Goal: Communication & Community: Ask a question

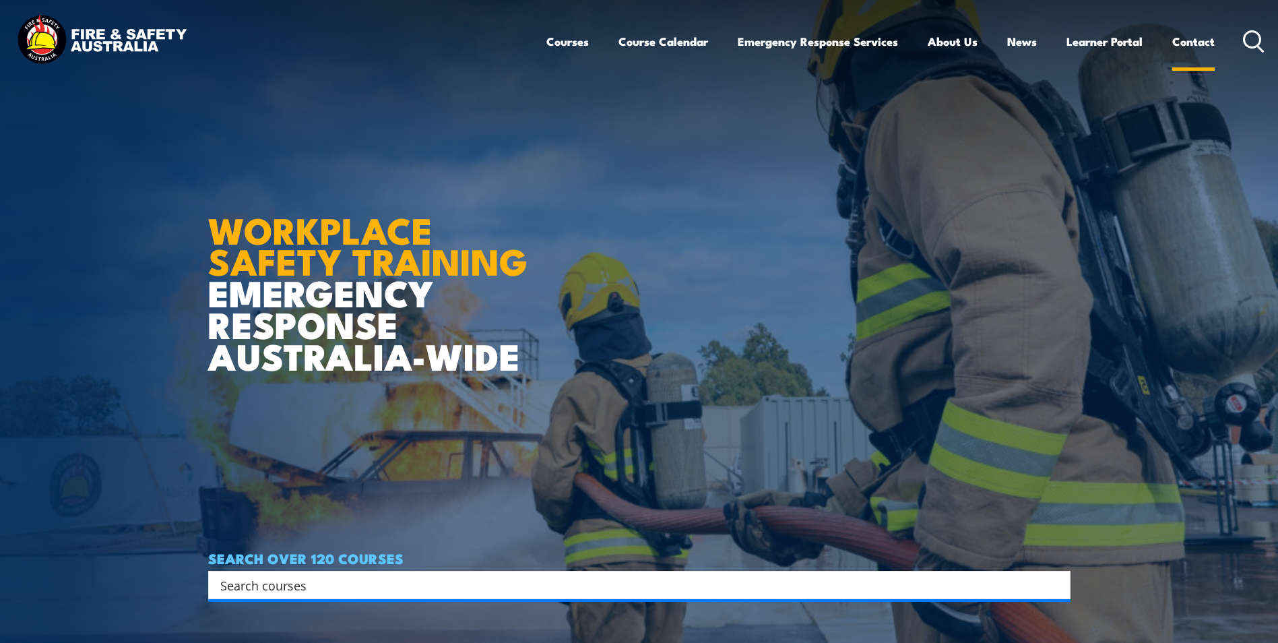
click at [1172, 40] on link "Contact" at bounding box center [1193, 42] width 42 height 36
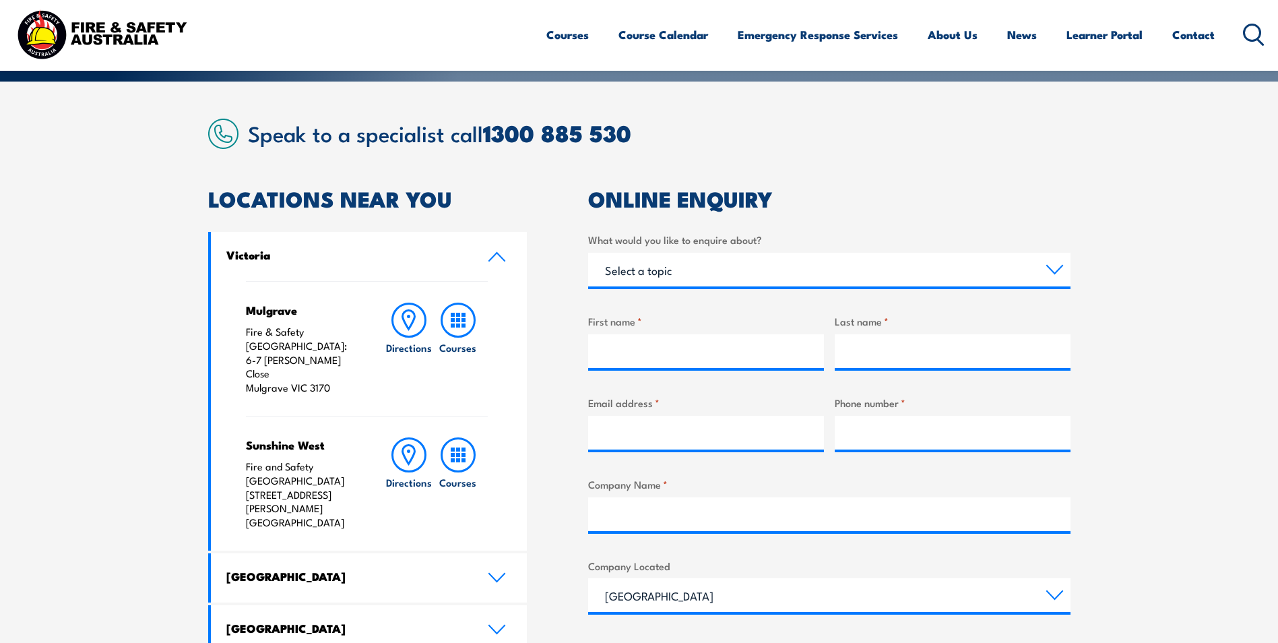
scroll to position [269, 0]
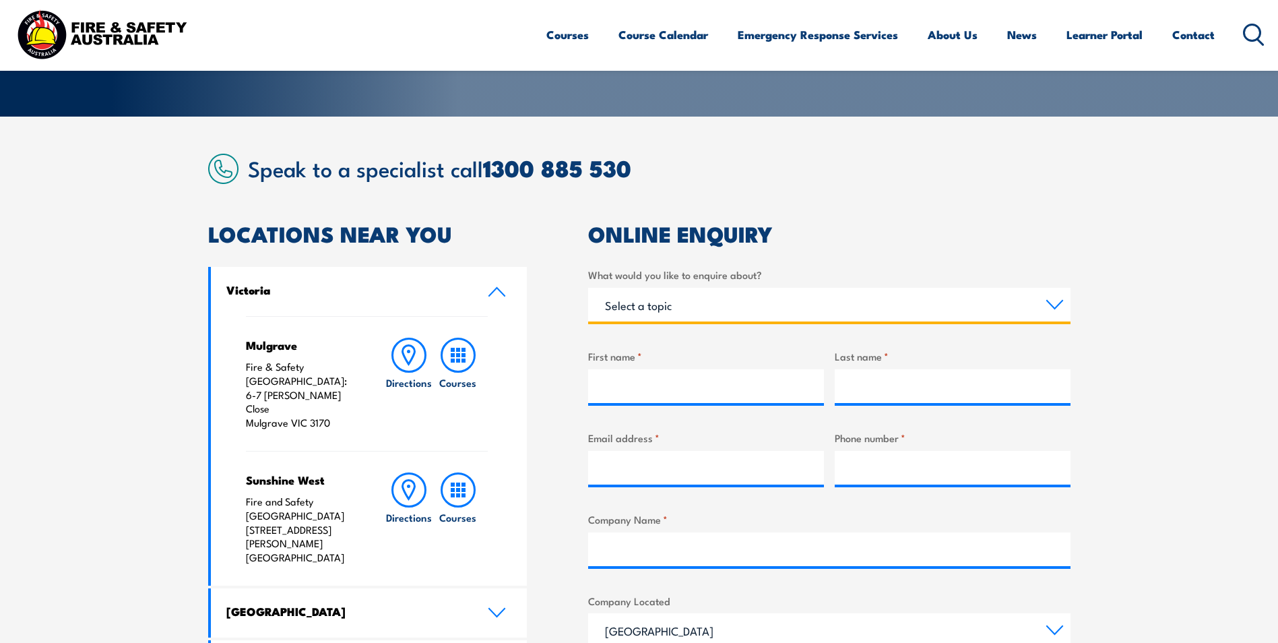
click at [617, 296] on select "Select a topic Training Emergency Response Services General Enquiry" at bounding box center [829, 305] width 482 height 34
select select "General Enquiry"
click at [588, 288] on select "Select a topic Training Emergency Response Services General Enquiry" at bounding box center [829, 305] width 482 height 34
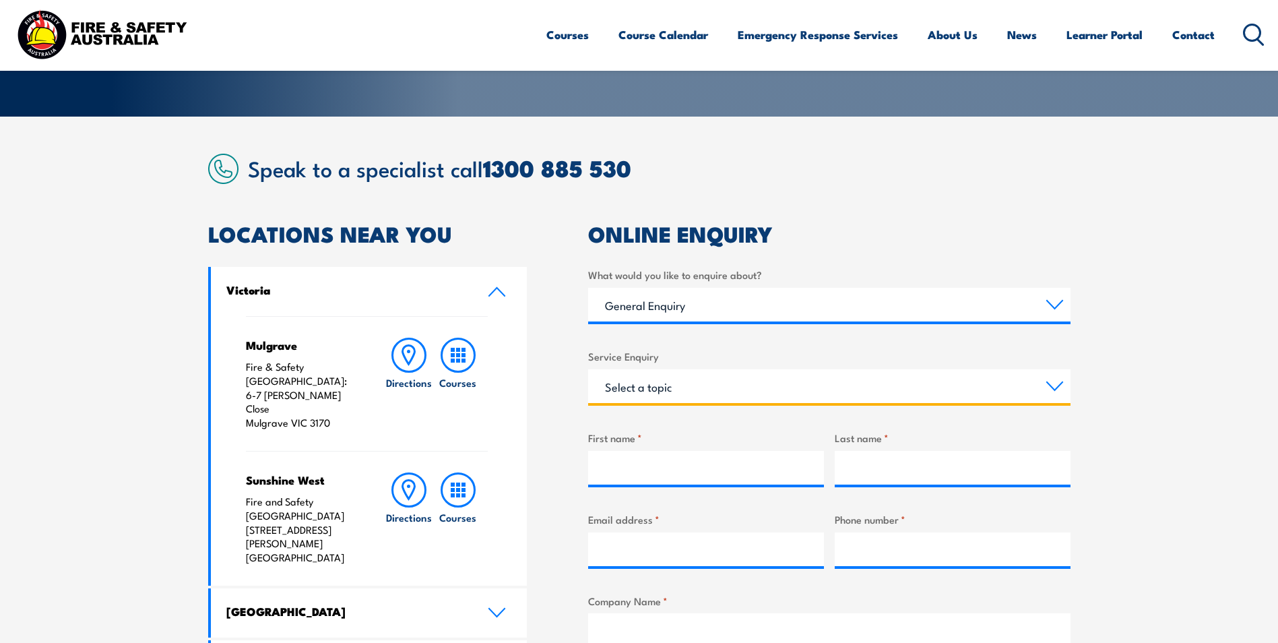
click at [633, 381] on select "Select a topic Assistance in completing an online enrolment booking Request a c…" at bounding box center [829, 386] width 482 height 34
click at [651, 389] on select "Select a topic Assistance in completing an online enrolment booking Request a c…" at bounding box center [829, 386] width 482 height 34
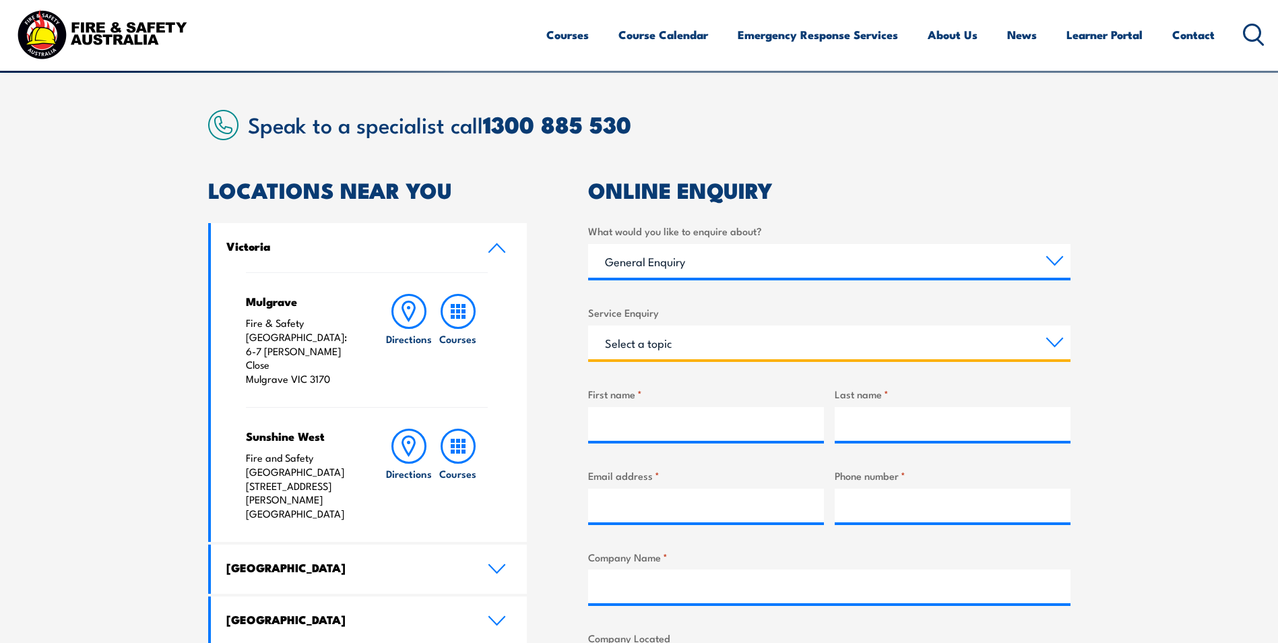
scroll to position [337, 0]
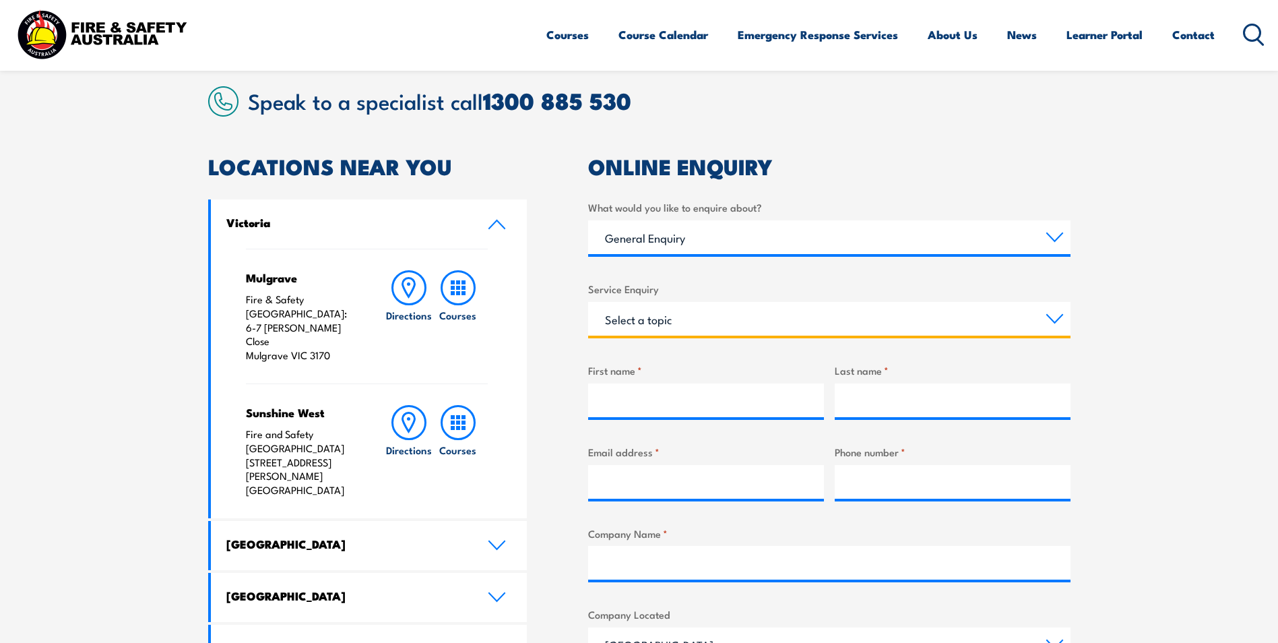
click at [630, 321] on select "Select a topic Assistance in completing an online enrolment booking Request a c…" at bounding box center [829, 319] width 482 height 34
select select "Other"
click at [588, 302] on select "Select a topic Assistance in completing an online enrolment booking Request a c…" at bounding box center [829, 319] width 482 height 34
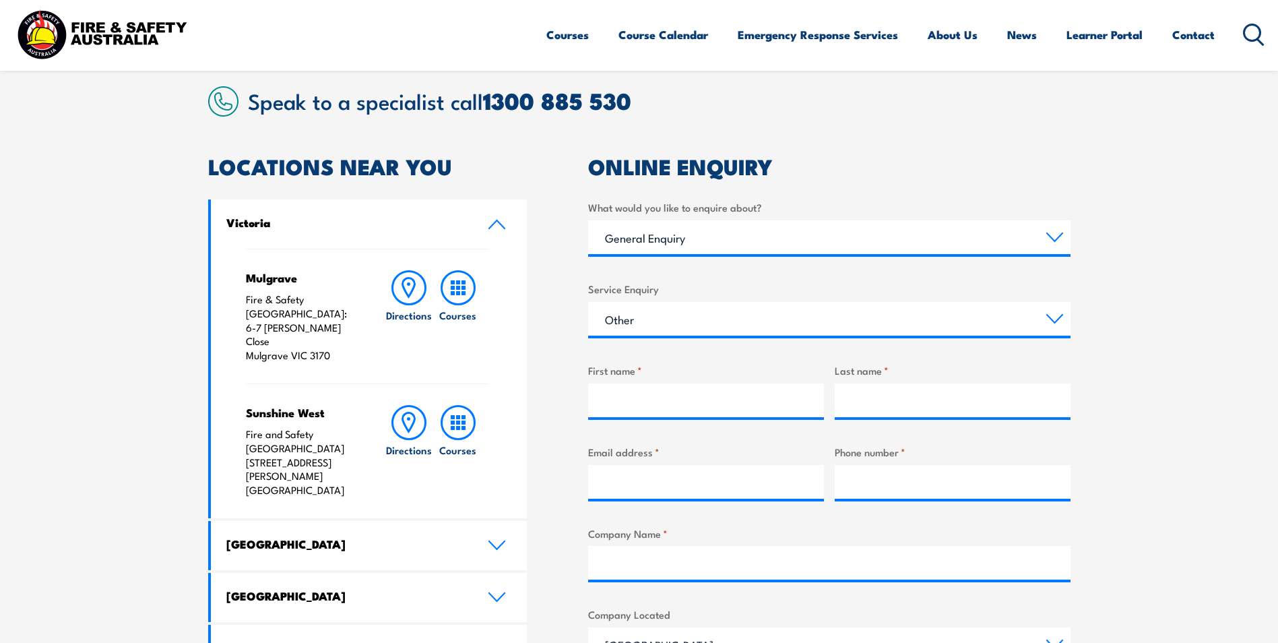
click at [633, 417] on div at bounding box center [706, 400] width 236 height 34
click at [636, 406] on input "First name *" at bounding box center [706, 400] width 236 height 34
type input "[PERSON_NAME]"
type input "[EMAIL_ADDRESS][DOMAIN_NAME]"
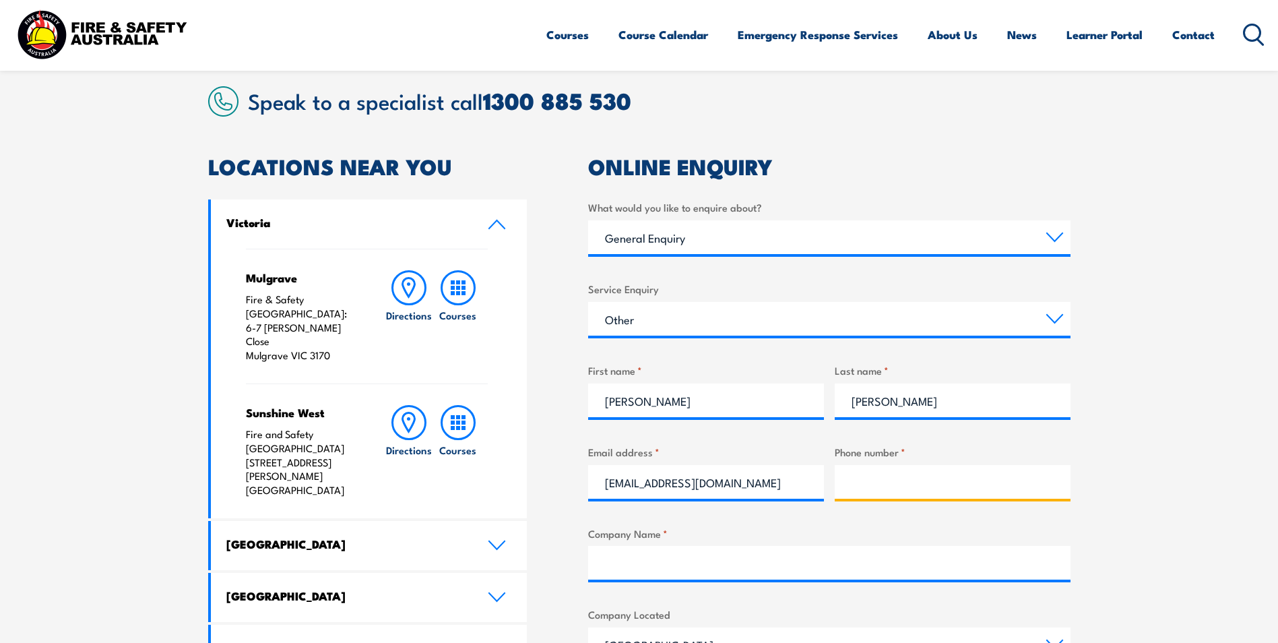
type input "0424676544"
type input "The Business Show"
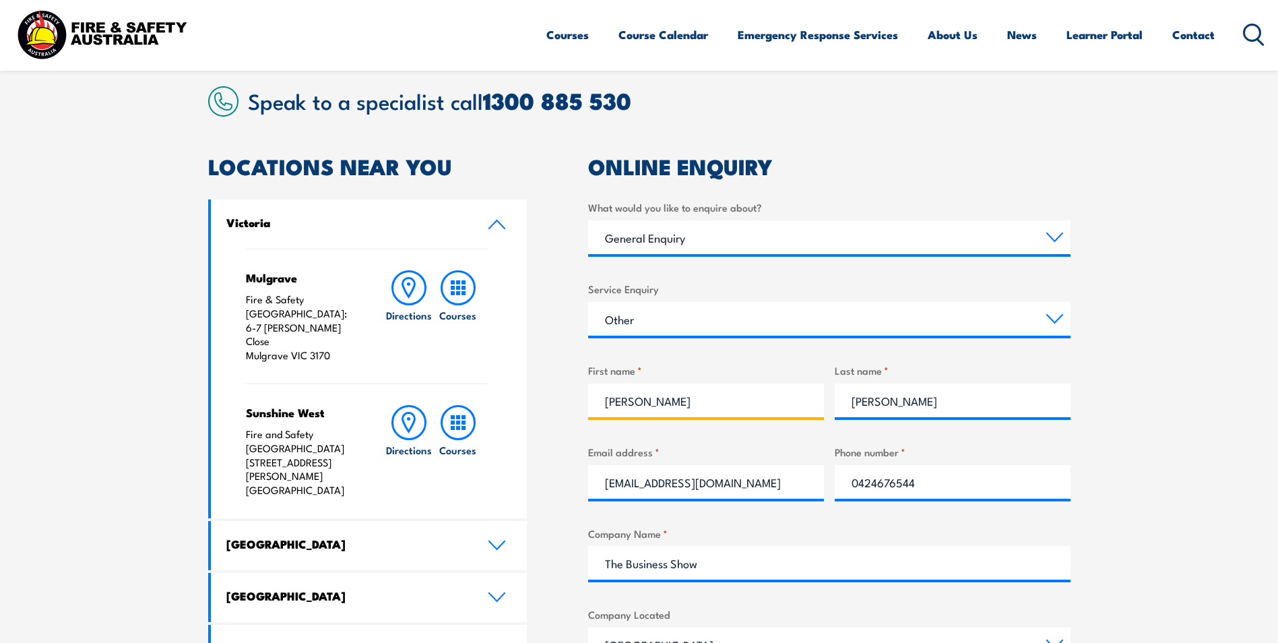
drag, startPoint x: 630, startPoint y: 398, endPoint x: 673, endPoint y: 405, distance: 43.6
click at [673, 405] on input "[PERSON_NAME]" at bounding box center [706, 400] width 236 height 34
type input "Abby"
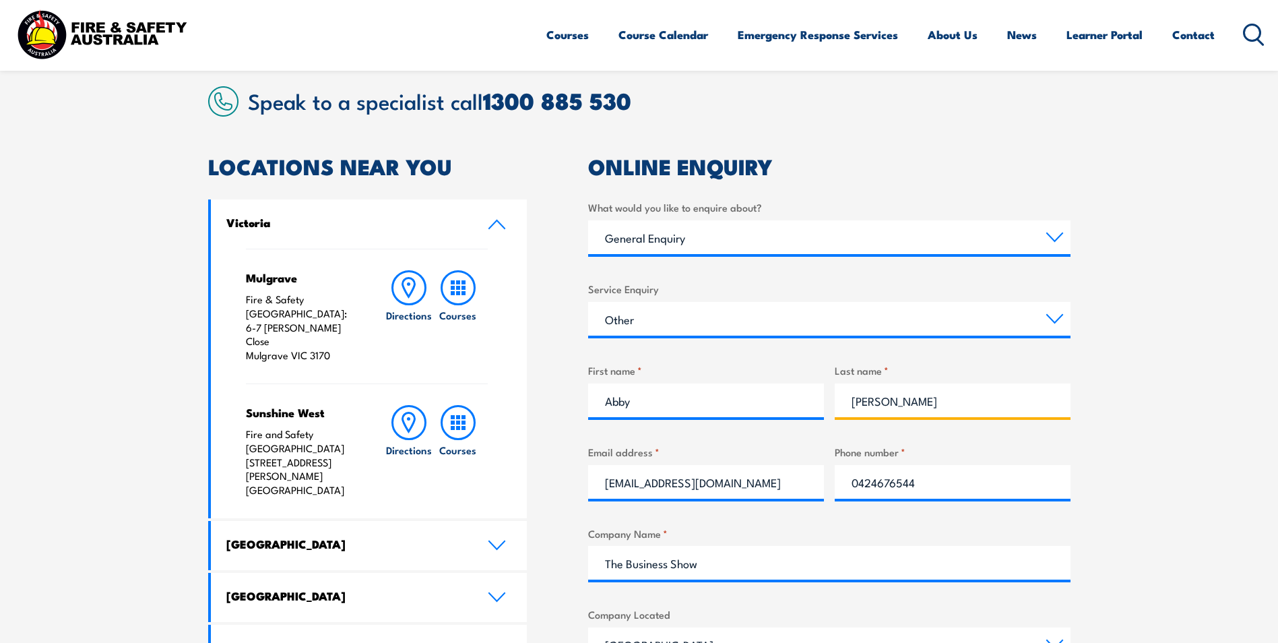
drag, startPoint x: 880, startPoint y: 403, endPoint x: 822, endPoint y: 397, distance: 58.8
click at [822, 397] on div "What would you like to enquire about? Select a topic Training Emergency Respons…" at bounding box center [829, 540] width 482 height 682
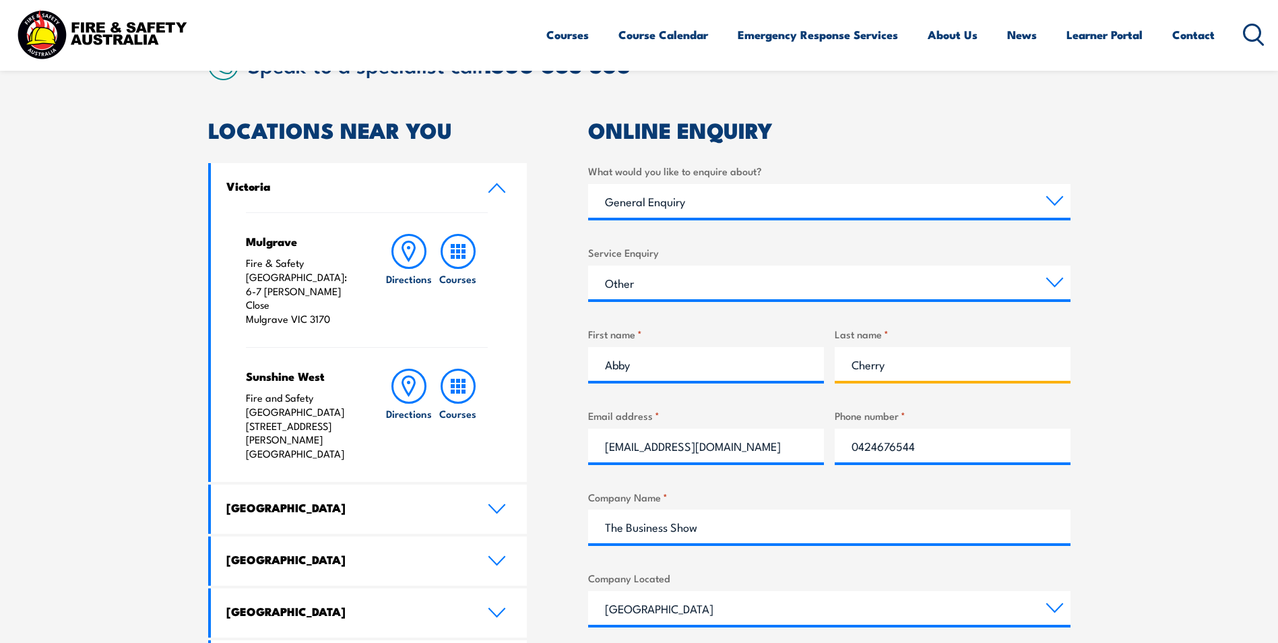
scroll to position [404, 0]
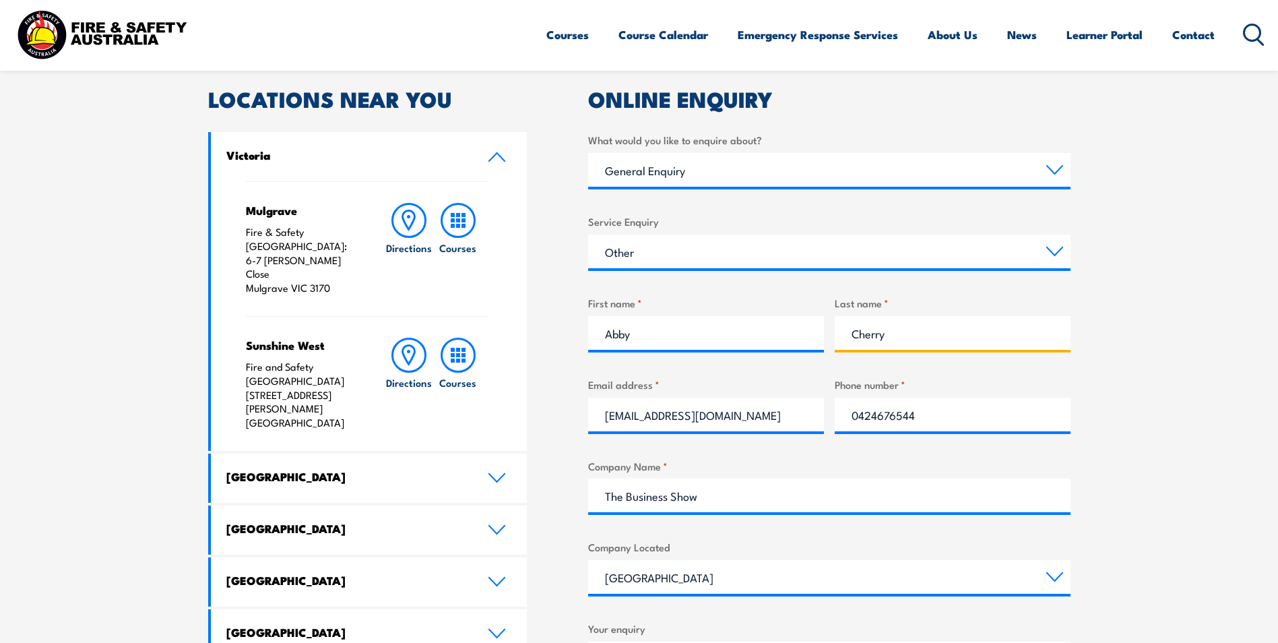
type input "Cherry"
drag, startPoint x: 970, startPoint y: 398, endPoint x: 694, endPoint y: 388, distance: 276.3
click at [694, 388] on div "What would you like to enquire about? Select a topic Training Emergency Respons…" at bounding box center [829, 473] width 482 height 682
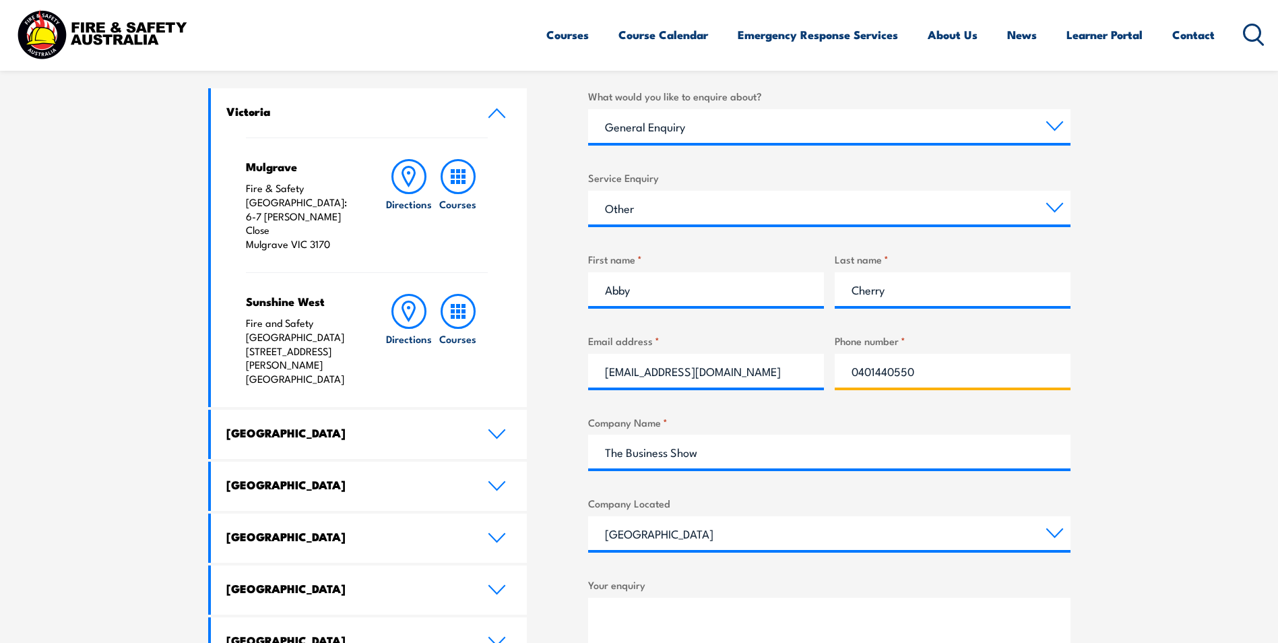
scroll to position [471, 0]
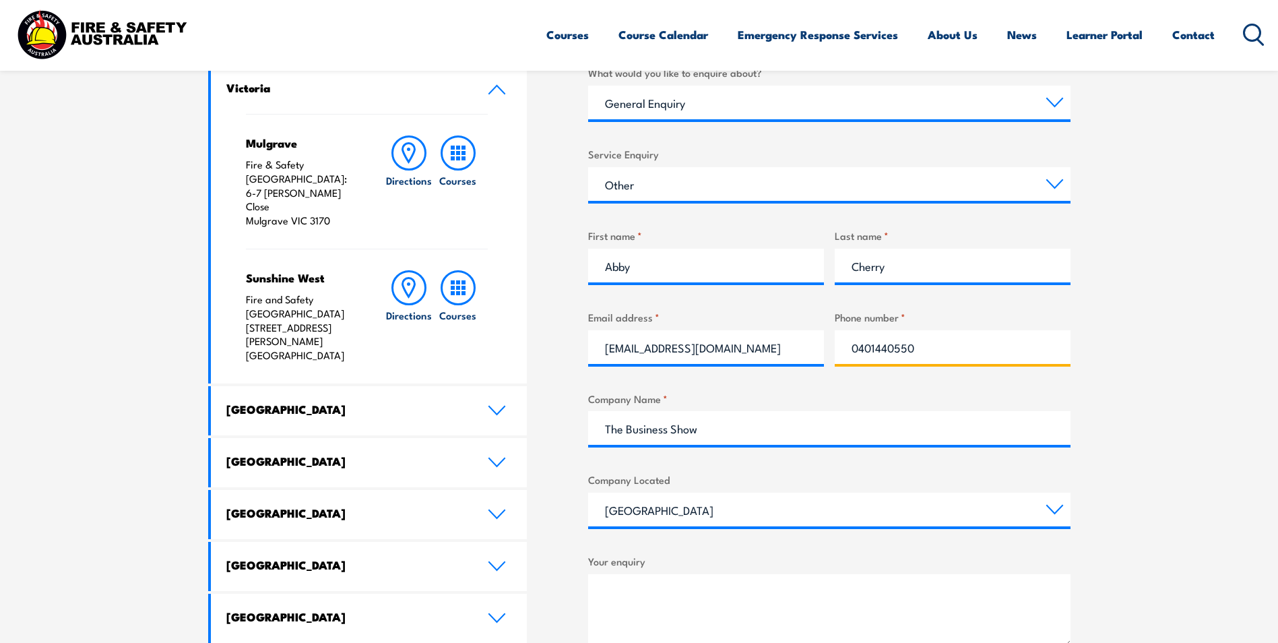
type input "0401440550"
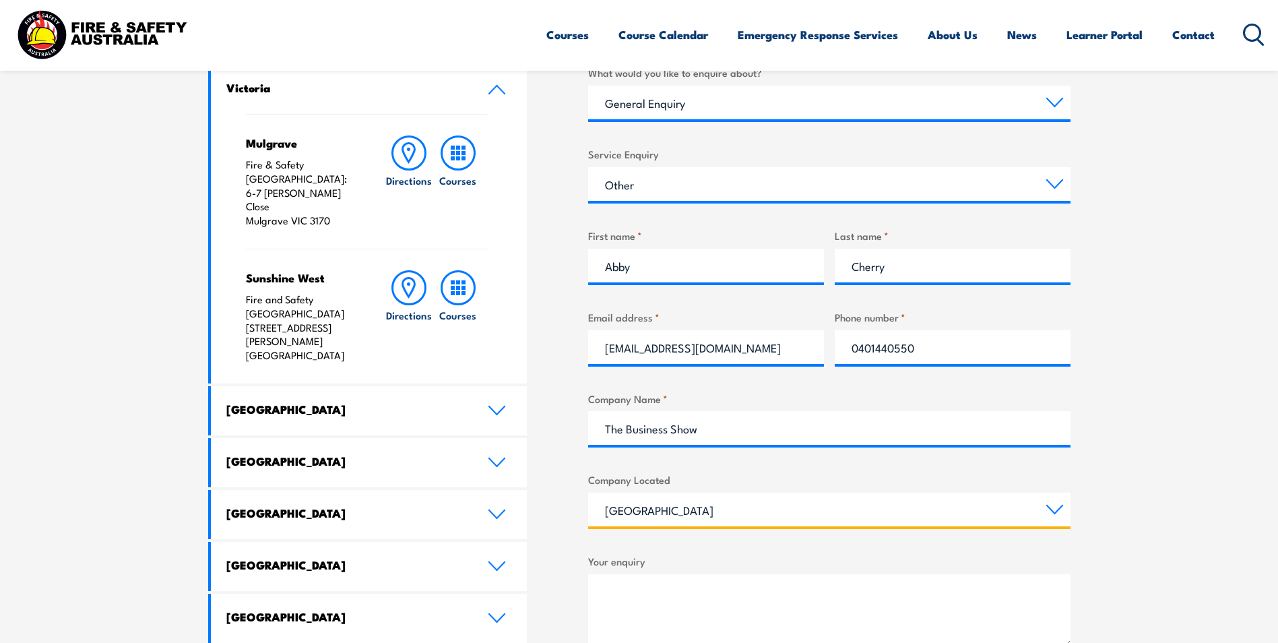
click at [659, 506] on select "[GEOGRAPHIC_DATA] [GEOGRAPHIC_DATA] [GEOGRAPHIC_DATA] [GEOGRAPHIC_DATA] [GEOGRA…" at bounding box center [829, 509] width 482 height 34
select select "[GEOGRAPHIC_DATA]"
click at [588, 492] on select "[GEOGRAPHIC_DATA] [GEOGRAPHIC_DATA] [GEOGRAPHIC_DATA] [GEOGRAPHIC_DATA] [GEOGRA…" at bounding box center [829, 509] width 482 height 34
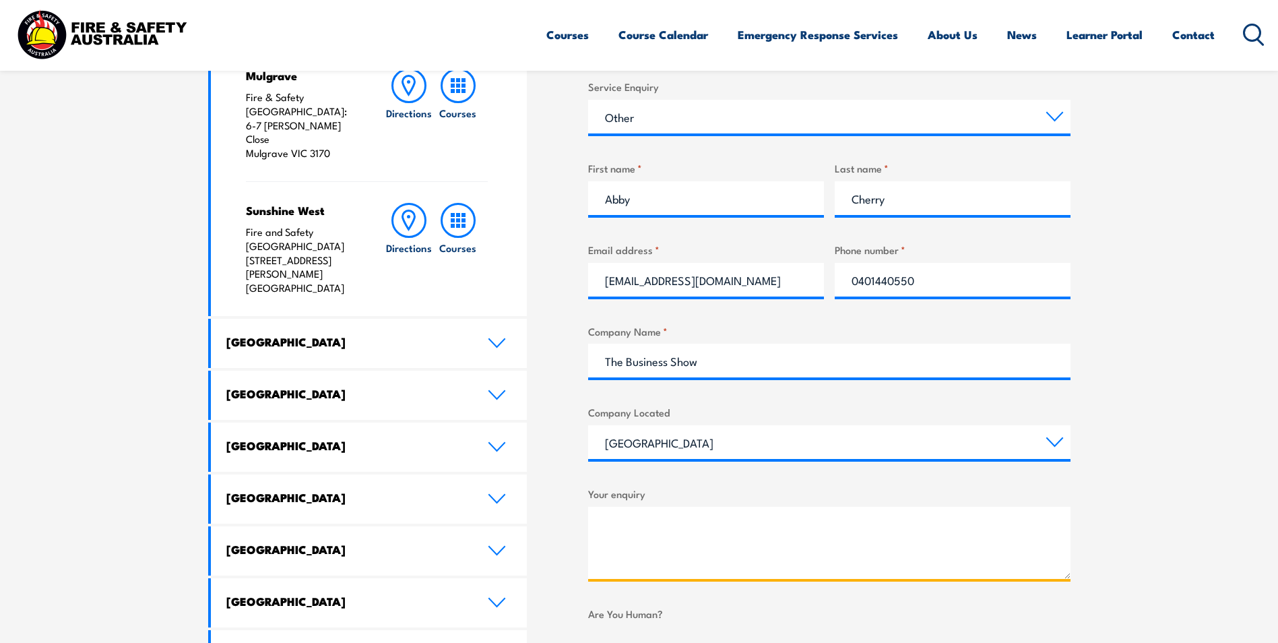
click at [656, 521] on textarea "Your enquiry" at bounding box center [829, 542] width 482 height 72
paste textarea "Hi Team, I wanted to reach out to you as I've just looked over your website and…"
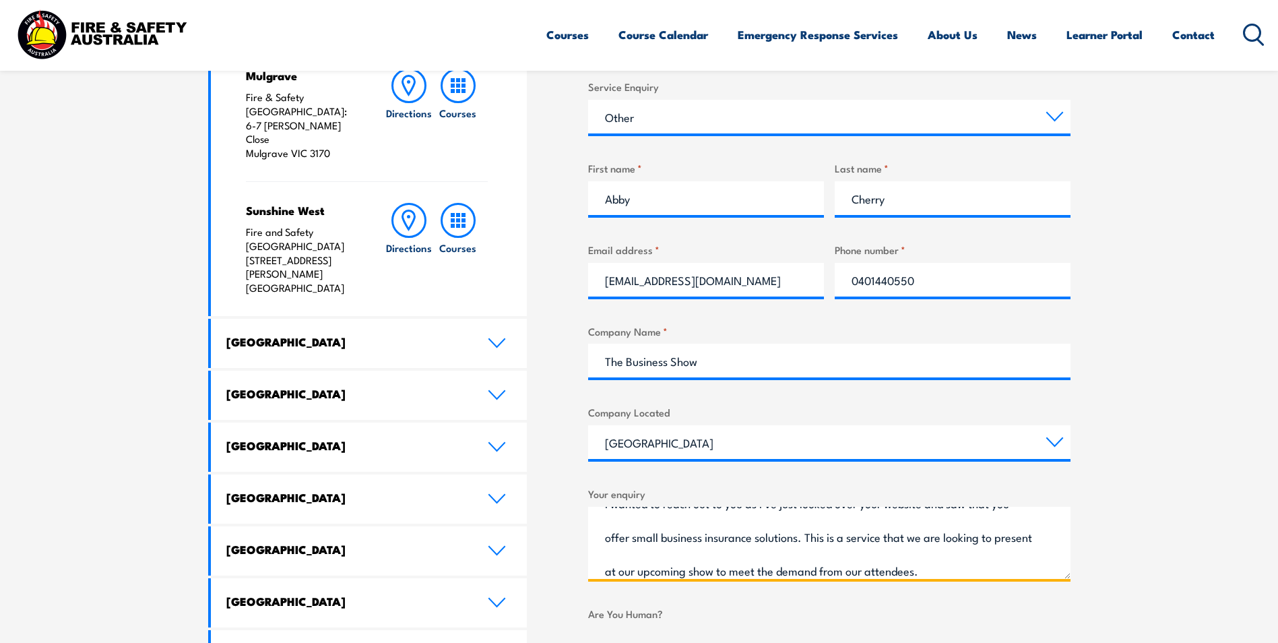
drag, startPoint x: 633, startPoint y: 534, endPoint x: 800, endPoint y: 534, distance: 167.0
click at [800, 534] on textarea "Hi Team, I wanted to reach out to you as I've just looked over your website and…" at bounding box center [829, 542] width 482 height 72
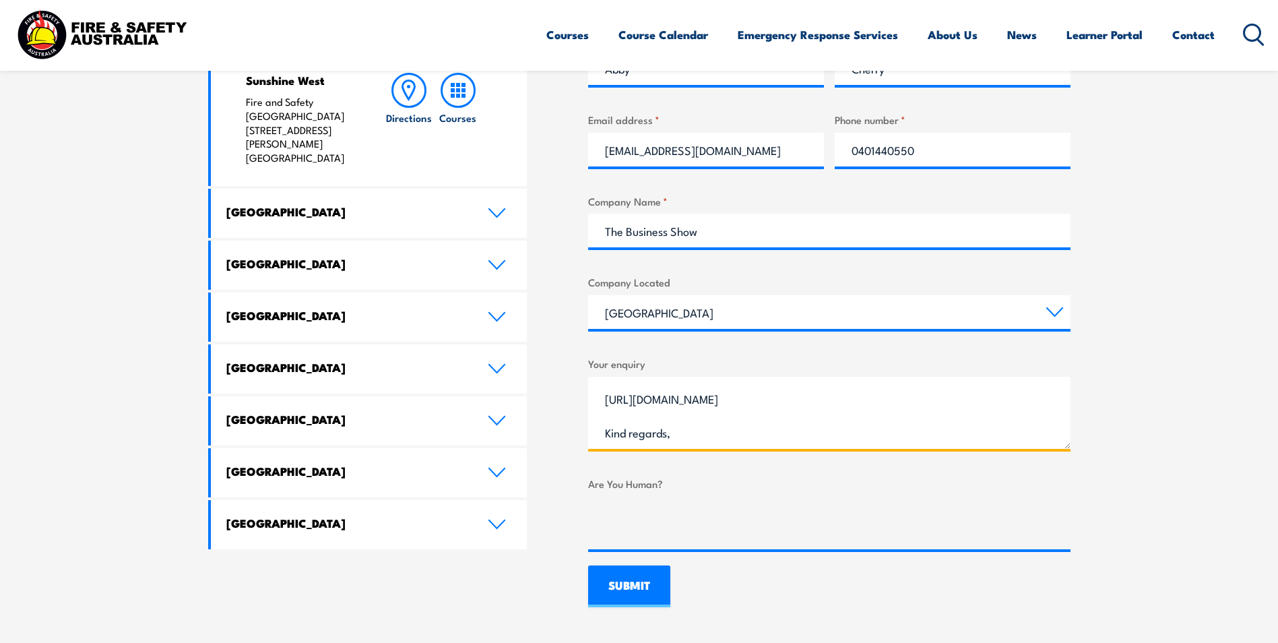
scroll to position [674, 0]
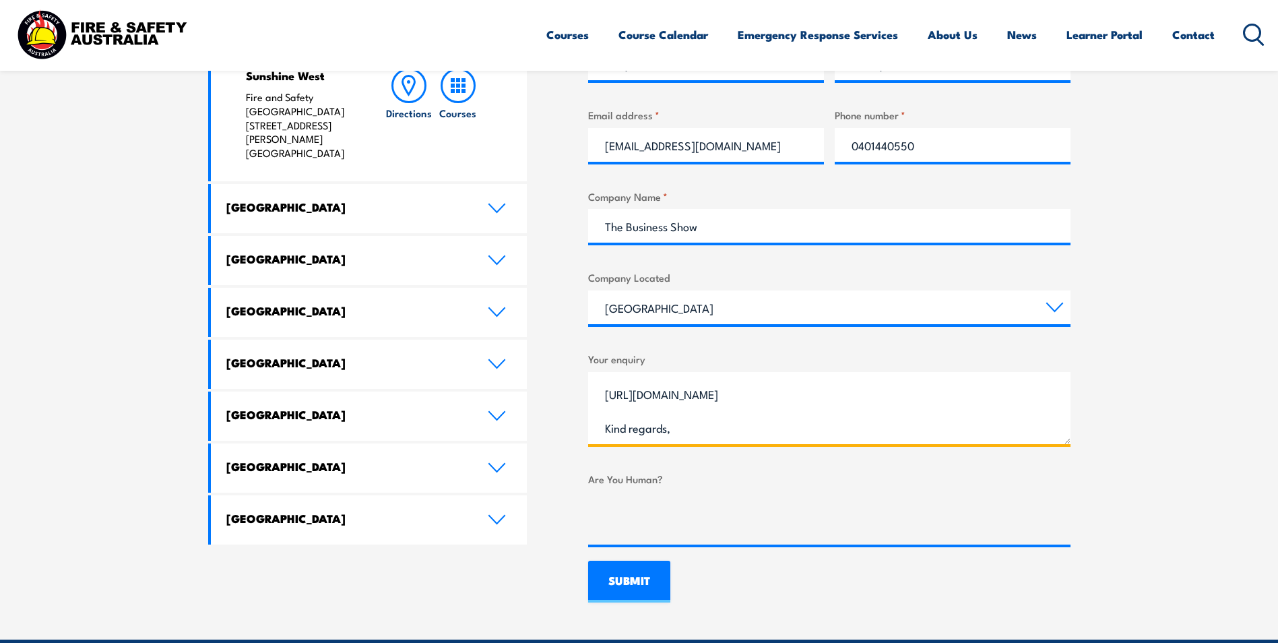
type textarea "Hi Team, I wanted to reach out to you as I've just looked over your website and…"
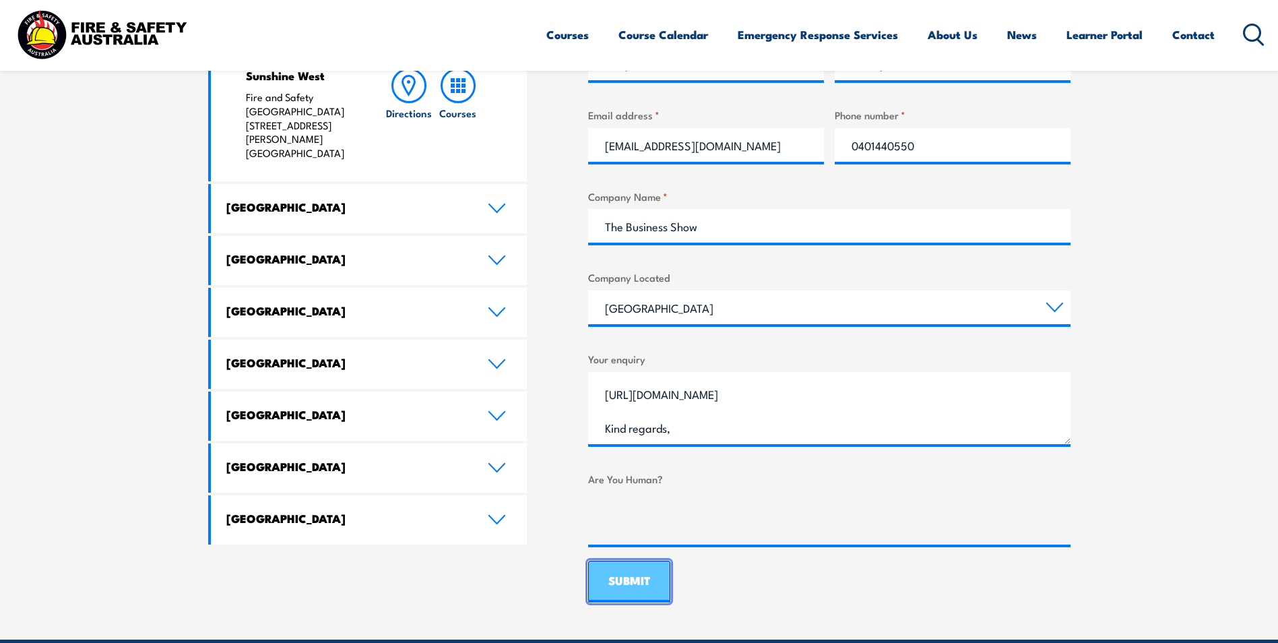
click at [625, 587] on input "SUBMIT" at bounding box center [629, 581] width 82 height 42
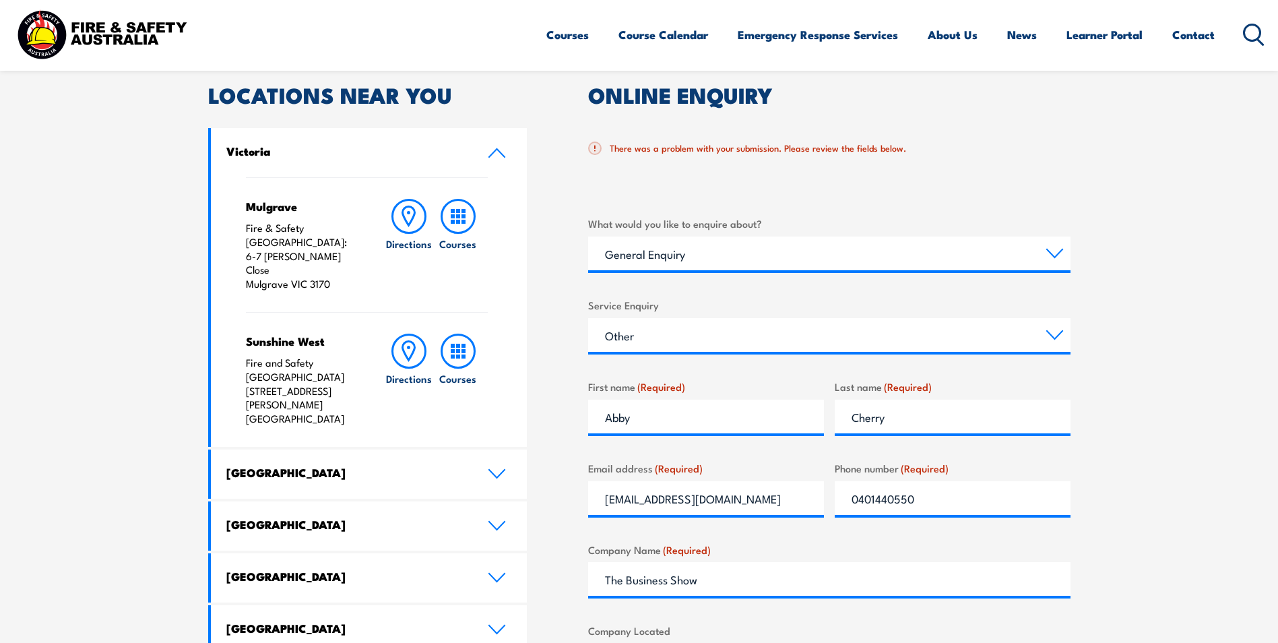
scroll to position [449, 0]
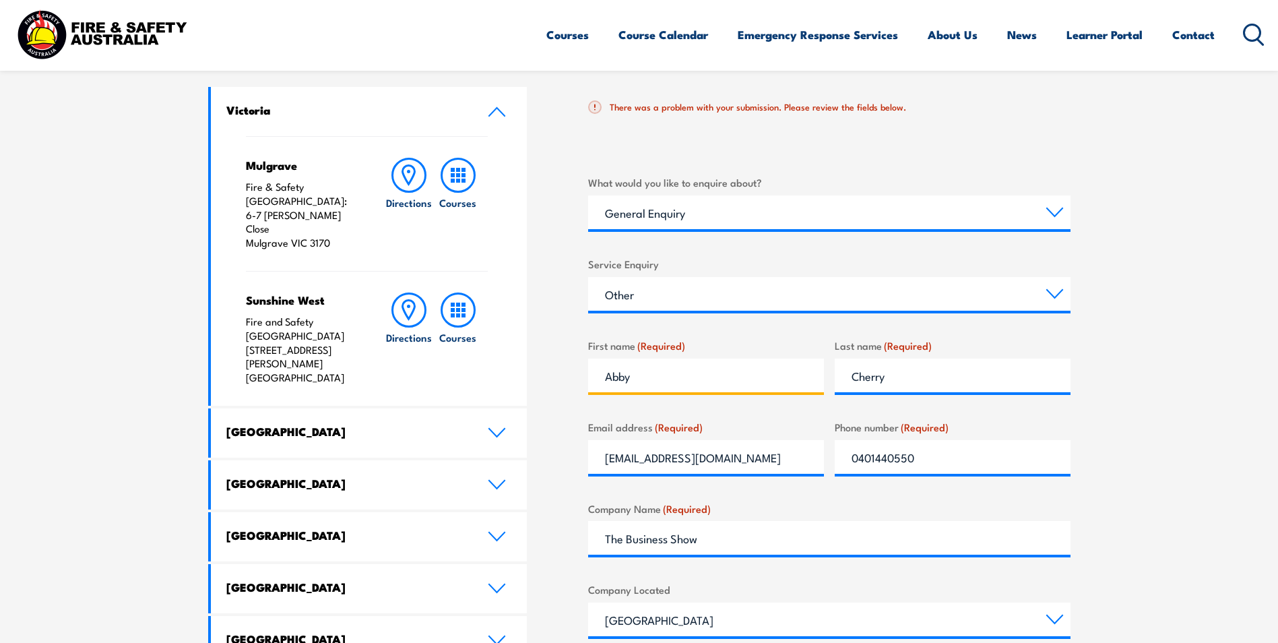
click at [679, 368] on input "Abby" at bounding box center [706, 375] width 236 height 34
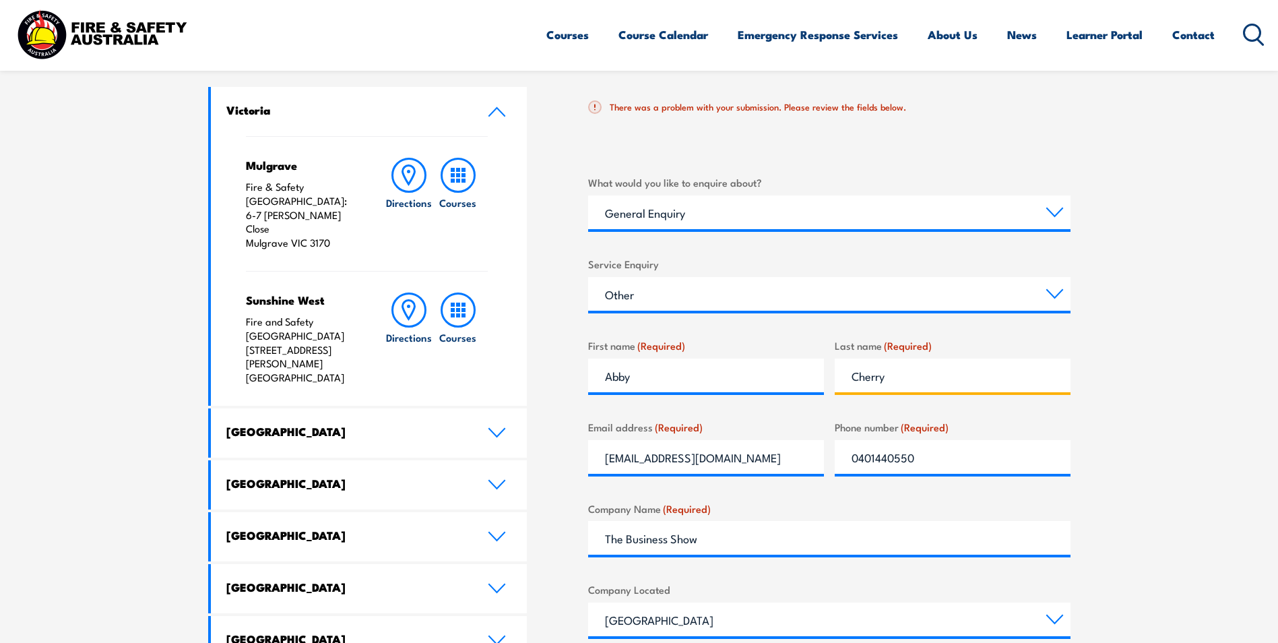
click at [894, 378] on input "Cherry" at bounding box center [953, 375] width 236 height 34
click at [750, 459] on input "[EMAIL_ADDRESS][DOMAIN_NAME]" at bounding box center [706, 457] width 236 height 34
click at [967, 457] on input "0401440550" at bounding box center [953, 457] width 236 height 34
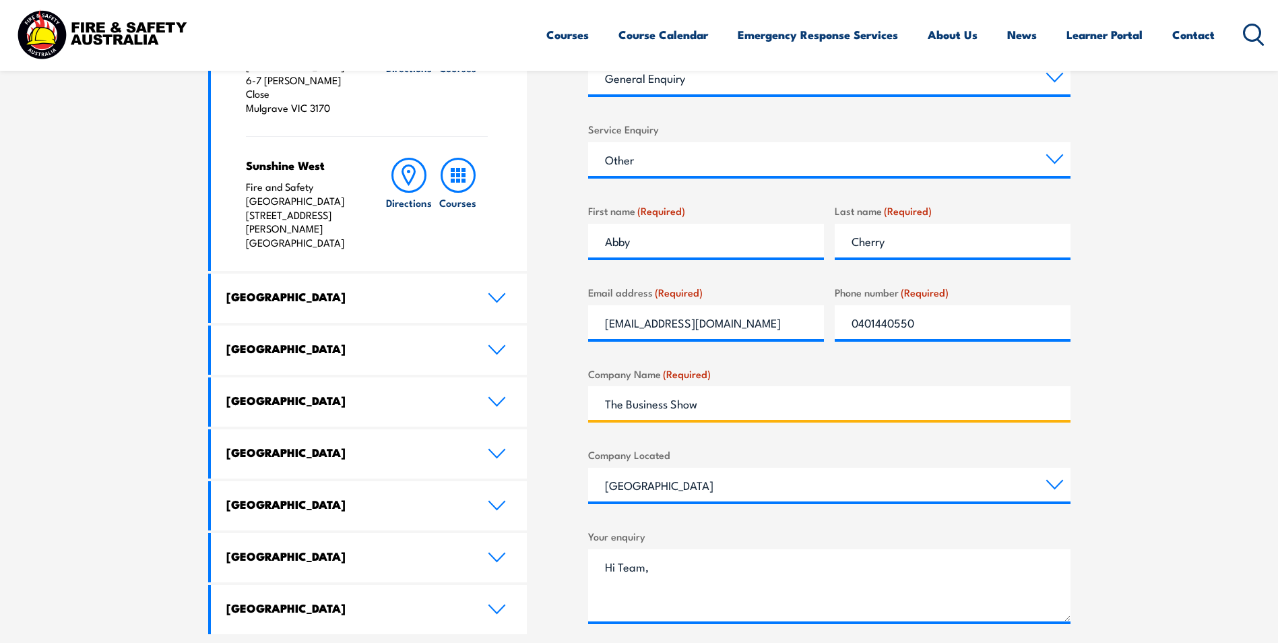
drag, startPoint x: 699, startPoint y: 395, endPoint x: 702, endPoint y: 403, distance: 8.1
click at [699, 395] on input "The Business Show" at bounding box center [829, 403] width 482 height 34
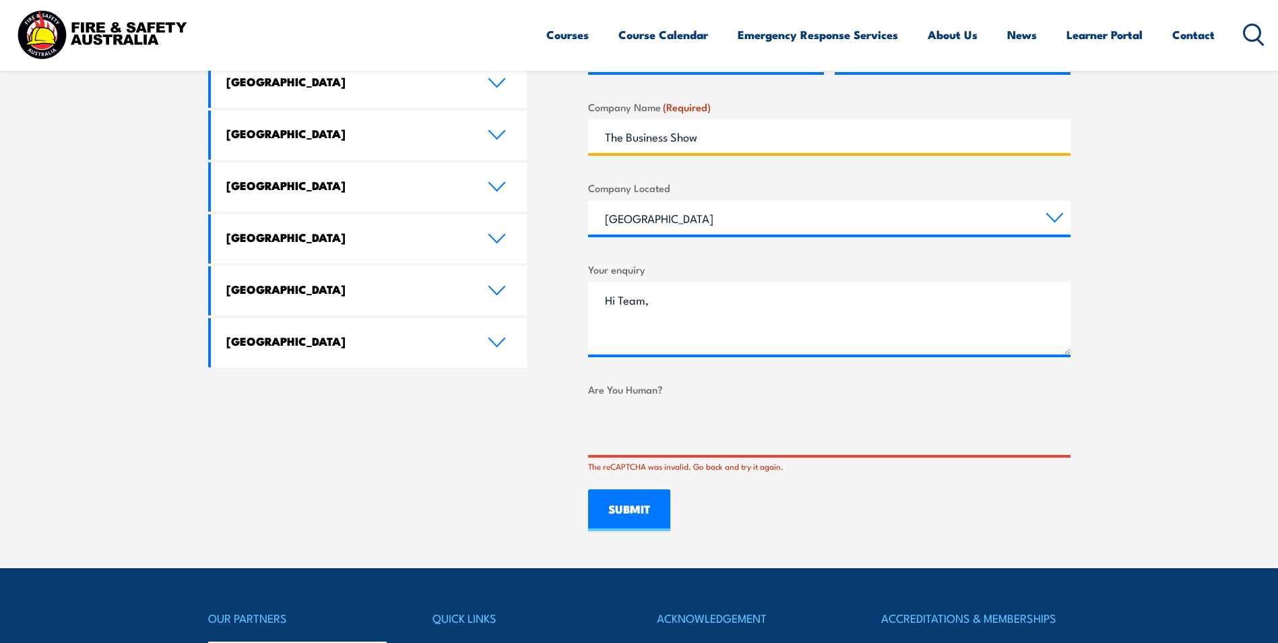
scroll to position [853, 0]
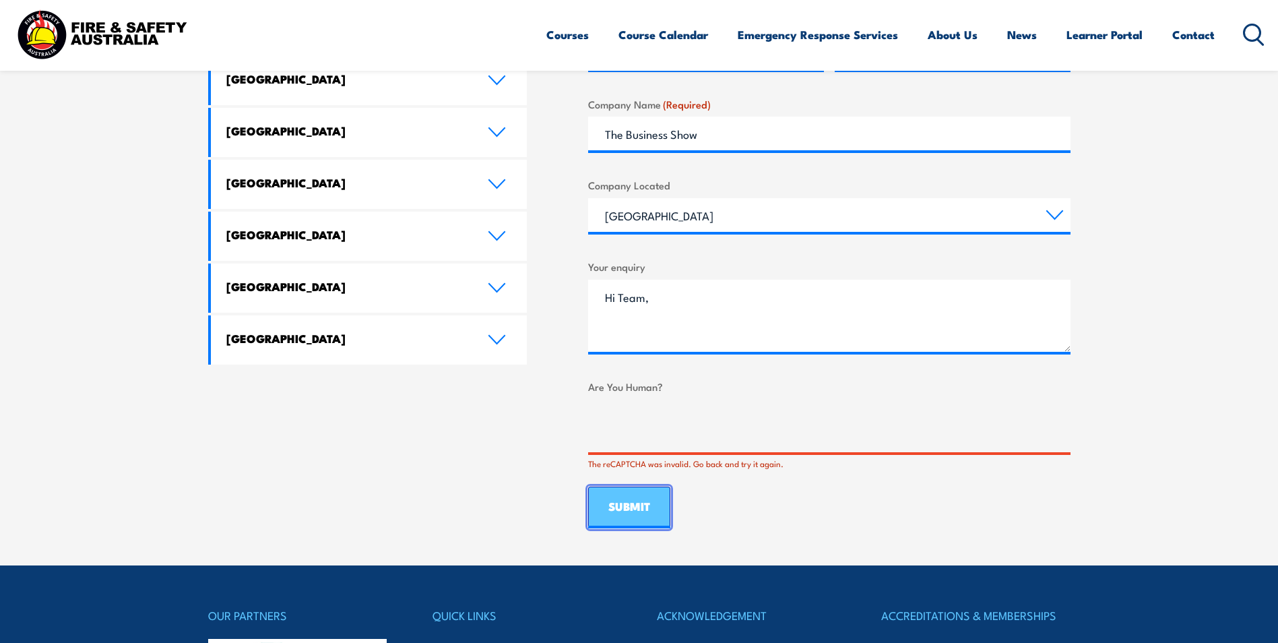
click at [645, 522] on input "SUBMIT" at bounding box center [629, 507] width 82 height 42
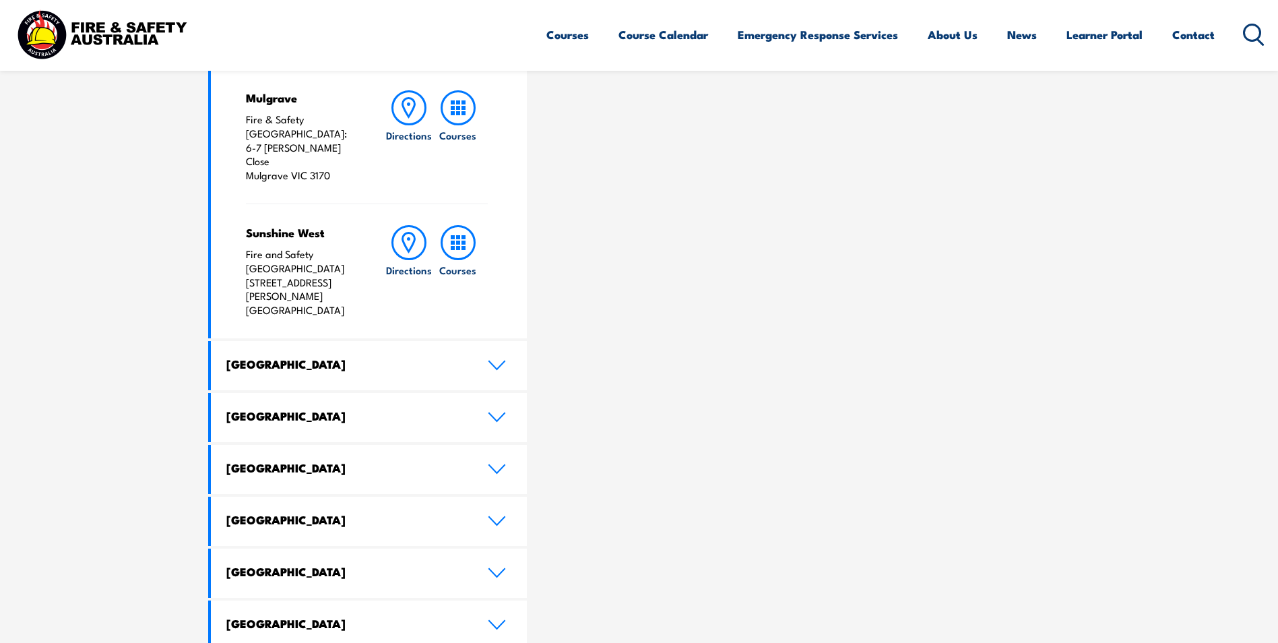
scroll to position [449, 0]
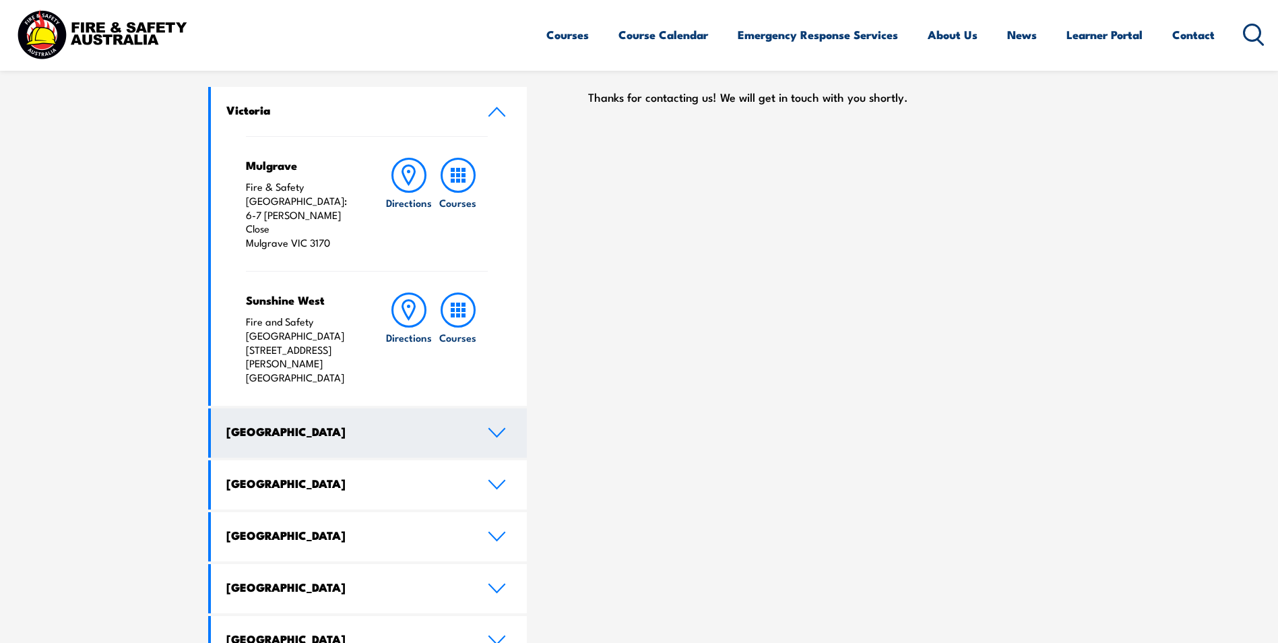
click at [521, 408] on link "[GEOGRAPHIC_DATA]" at bounding box center [369, 432] width 317 height 49
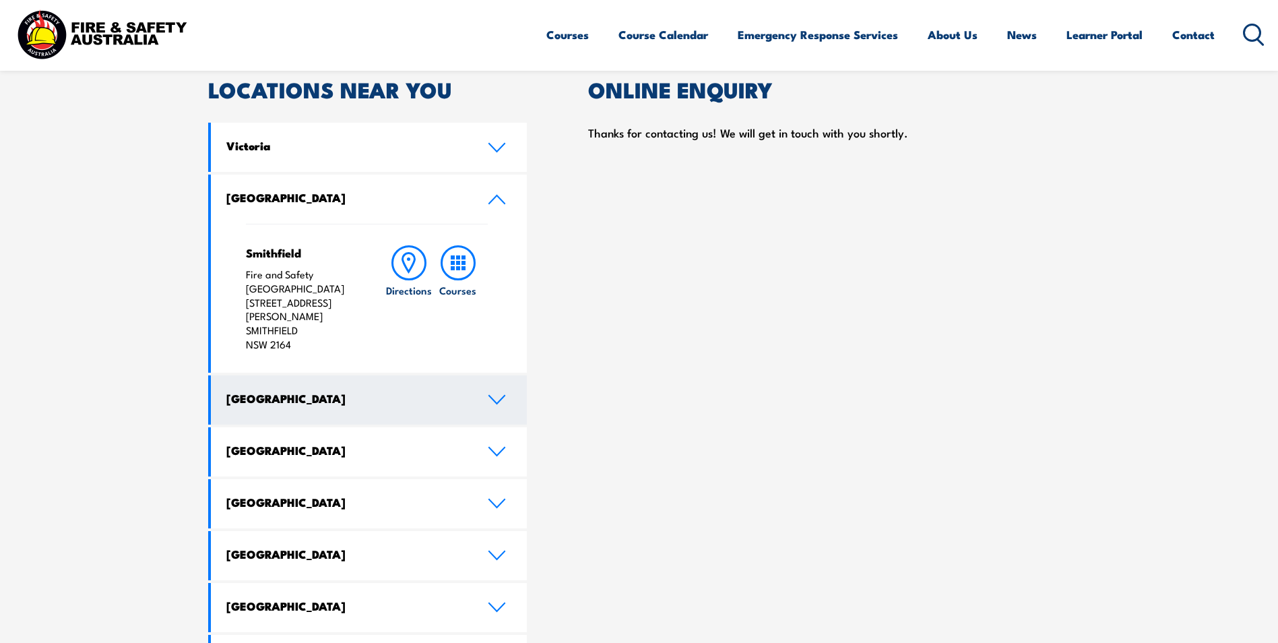
scroll to position [382, 0]
